Goal: Navigation & Orientation: Find specific page/section

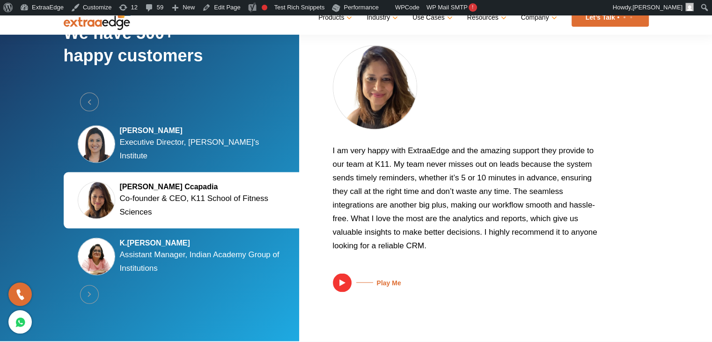
scroll to position [1779, 0]
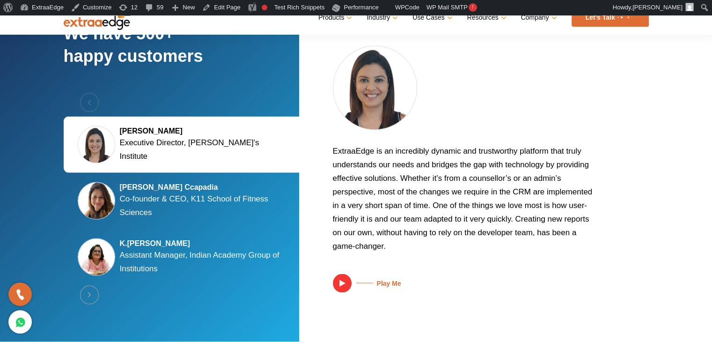
click at [686, 118] on section "We have 500+ happy customers Previous Silky Jain Marwah Executive Director, Tul…" at bounding box center [356, 168] width 712 height 345
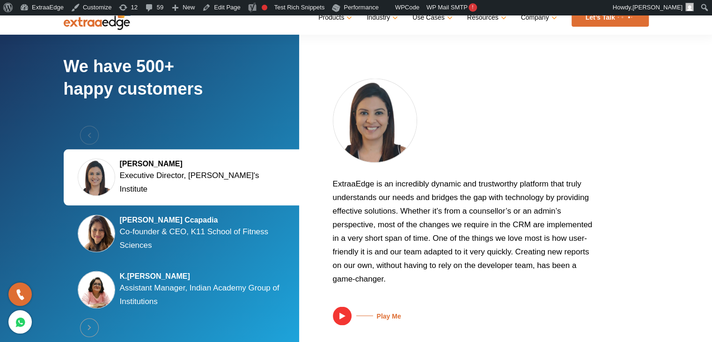
scroll to position [1811, 0]
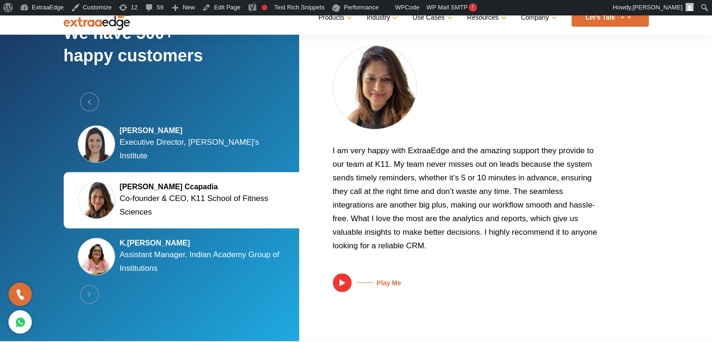
click at [675, 95] on section "We have 500+ happy customers Previous Silky Jain Marwah Executive Director, Tul…" at bounding box center [356, 168] width 712 height 345
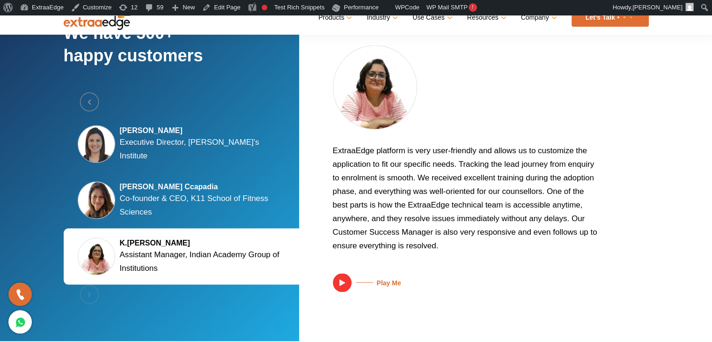
click at [28, 120] on section "We have 500+ happy customers Previous Silky Jain Marwah Executive Director, Tul…" at bounding box center [356, 168] width 712 height 345
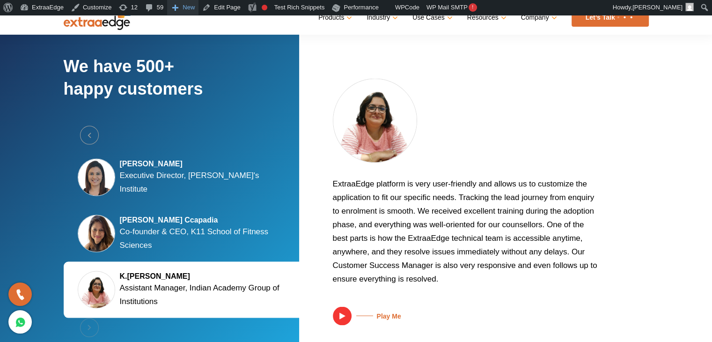
scroll to position [1805, 0]
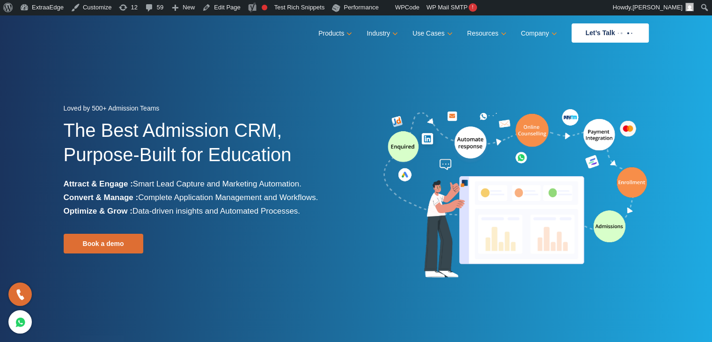
drag, startPoint x: 7, startPoint y: 148, endPoint x: 15, endPoint y: 145, distance: 8.8
click at [7, 148] on section "Loved by 500+ Admission Teams The Best Admission CRM, Purpose-Built for Educati…" at bounding box center [356, 190] width 712 height 351
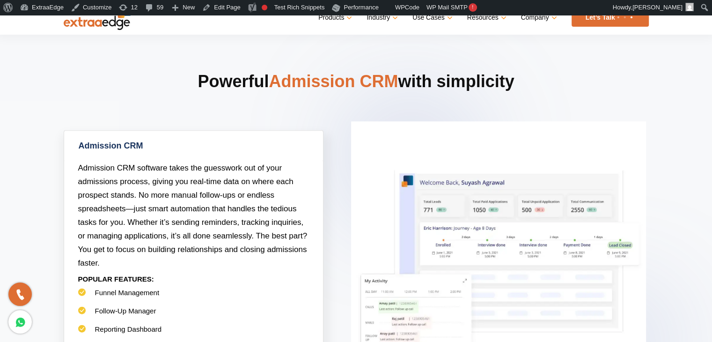
scroll to position [374, 0]
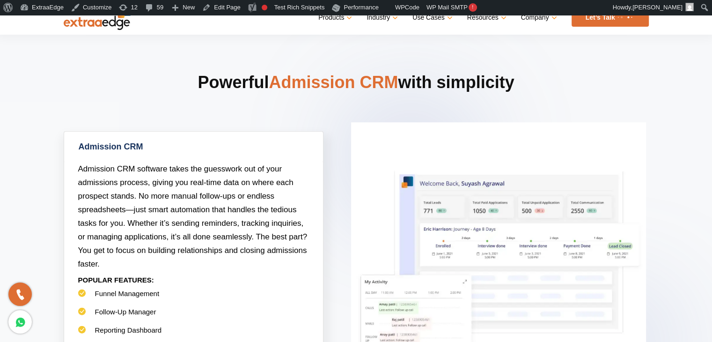
click at [186, 135] on link "Admission CRM" at bounding box center [193, 147] width 259 height 30
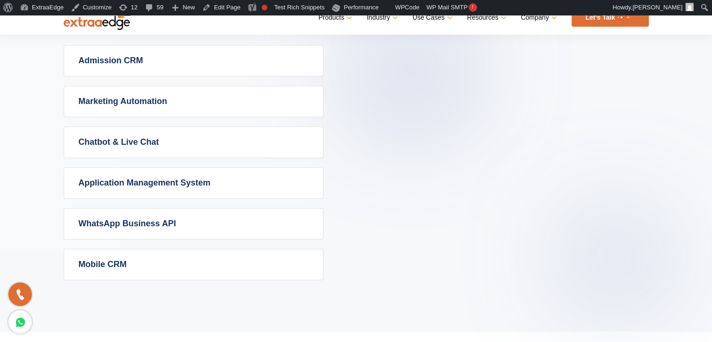
scroll to position [421, 0]
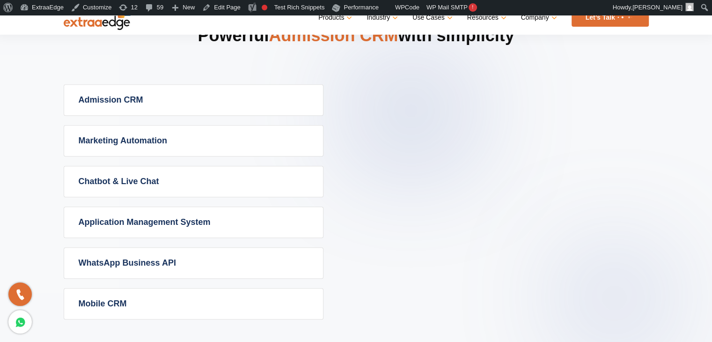
click at [174, 145] on link "Marketing Automation" at bounding box center [193, 140] width 259 height 30
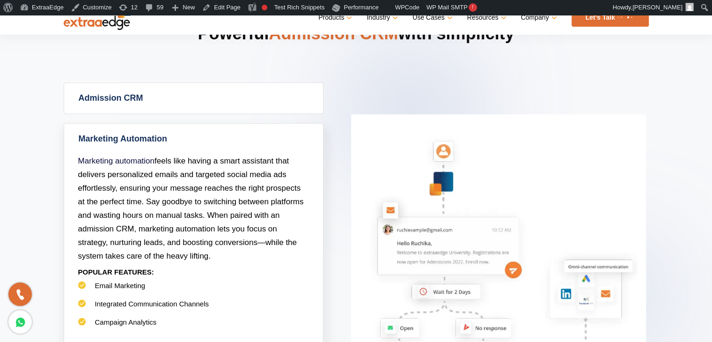
scroll to position [374, 0]
